Goal: Information Seeking & Learning: Learn about a topic

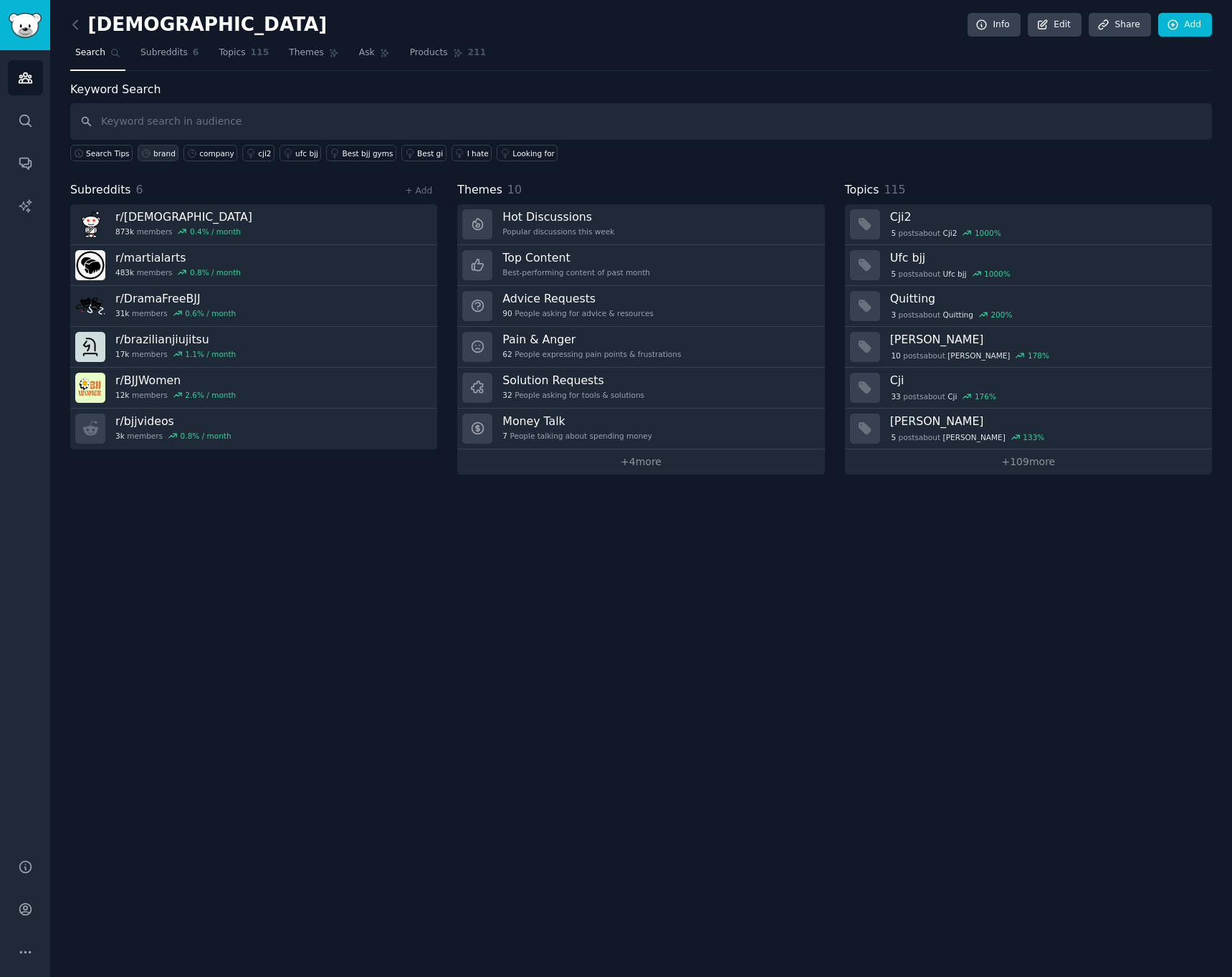
click at [161, 155] on div "brand" at bounding box center [165, 153] width 22 height 10
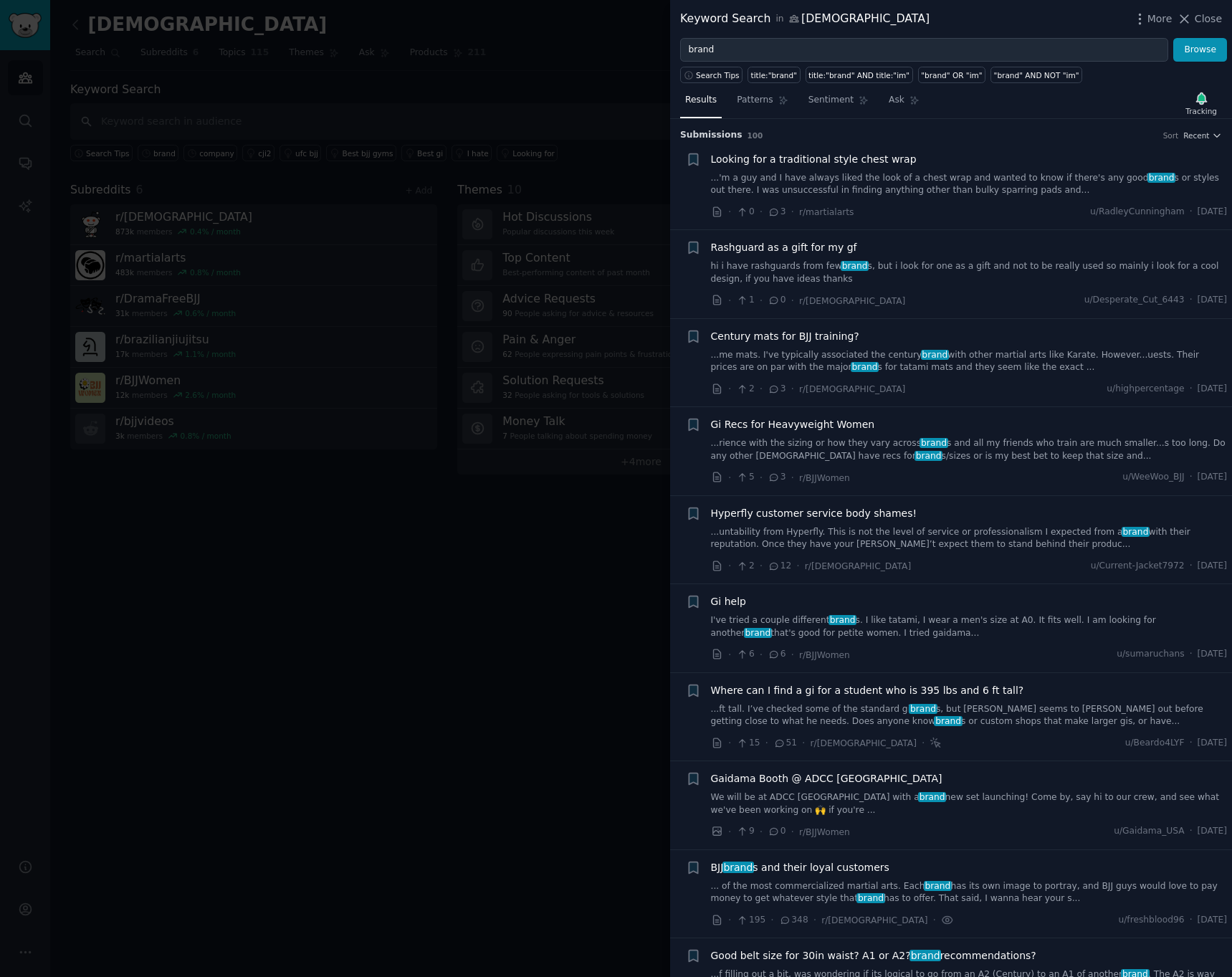
click at [927, 266] on link "hi i have rashguards from few brand s, but i look for one as a gift and not to …" at bounding box center [969, 273] width 517 height 25
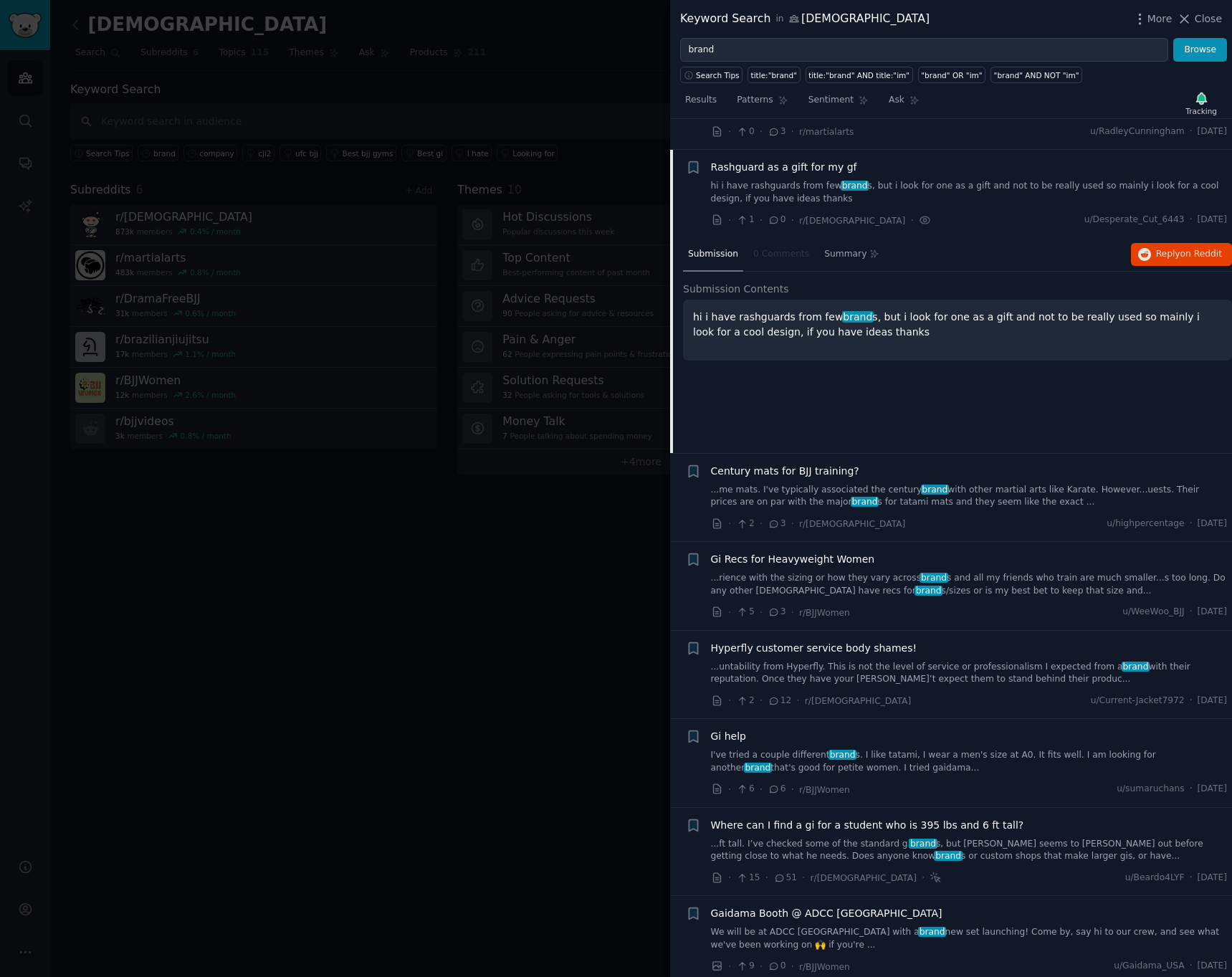
scroll to position [111, 0]
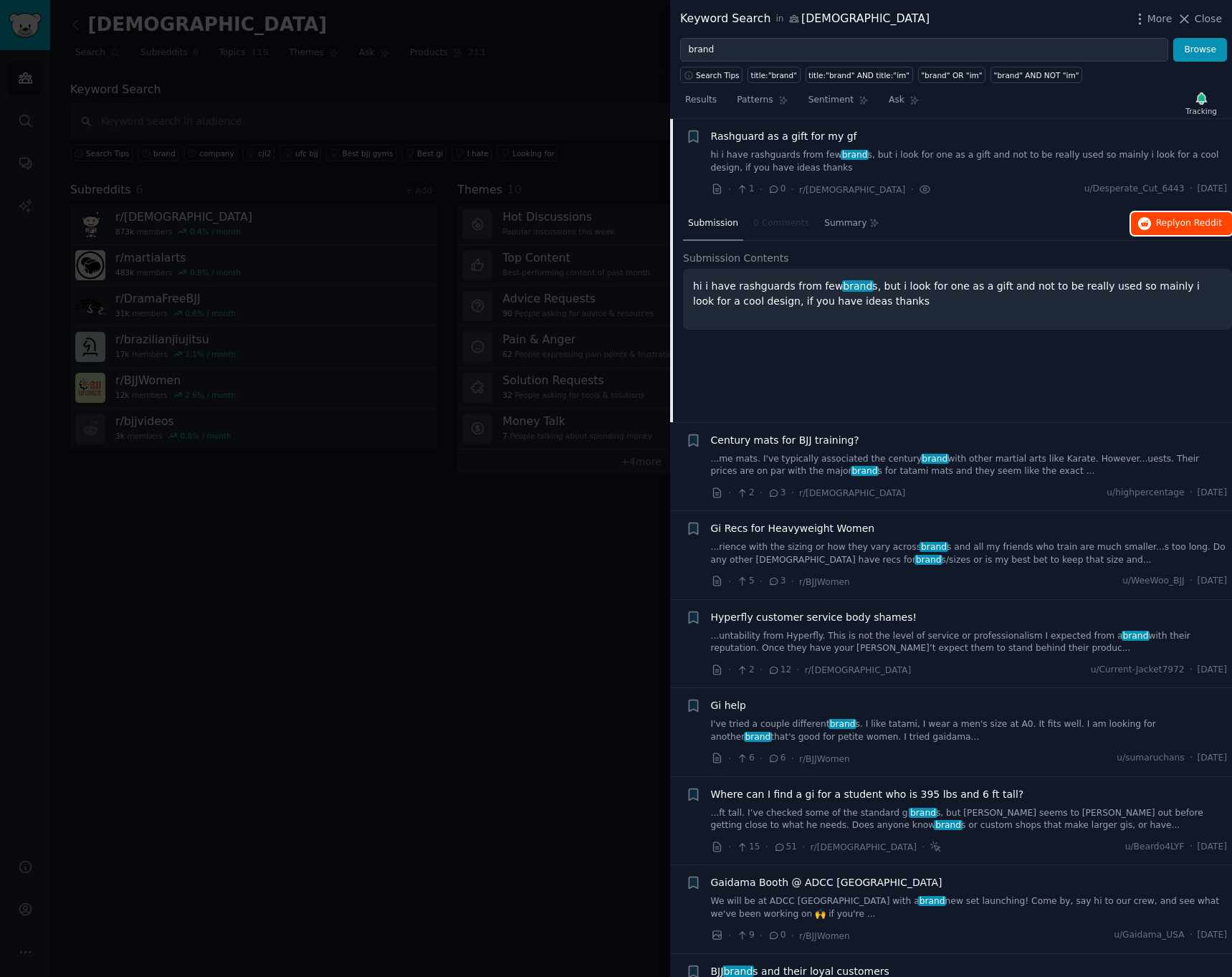
click at [1187, 223] on span "on Reddit" at bounding box center [1200, 223] width 42 height 10
click at [1199, 19] on span "Close" at bounding box center [1208, 19] width 28 height 15
